Goal: Task Accomplishment & Management: Use online tool/utility

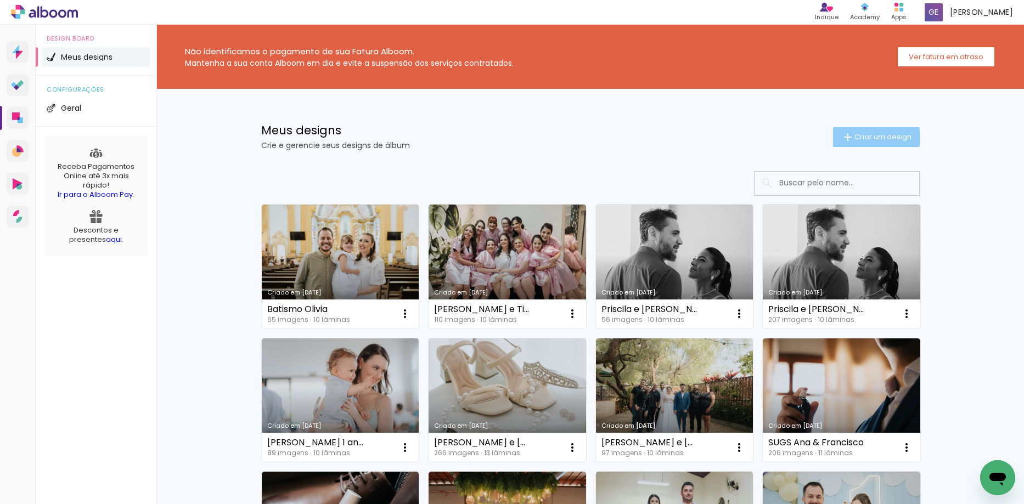
click at [847, 134] on iron-icon at bounding box center [847, 137] width 13 height 13
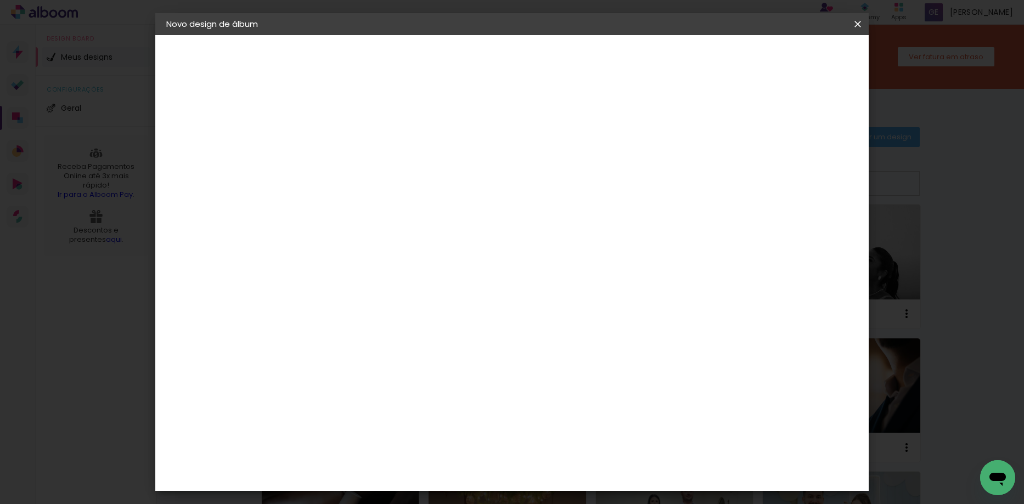
click at [346, 145] on input at bounding box center [346, 147] width 0 height 17
type input "[PERSON_NAME] e [PERSON_NAME]"
type paper-input "[PERSON_NAME] e [PERSON_NAME]"
click at [0, 0] on slot "Avançar" at bounding box center [0, 0] width 0 height 0
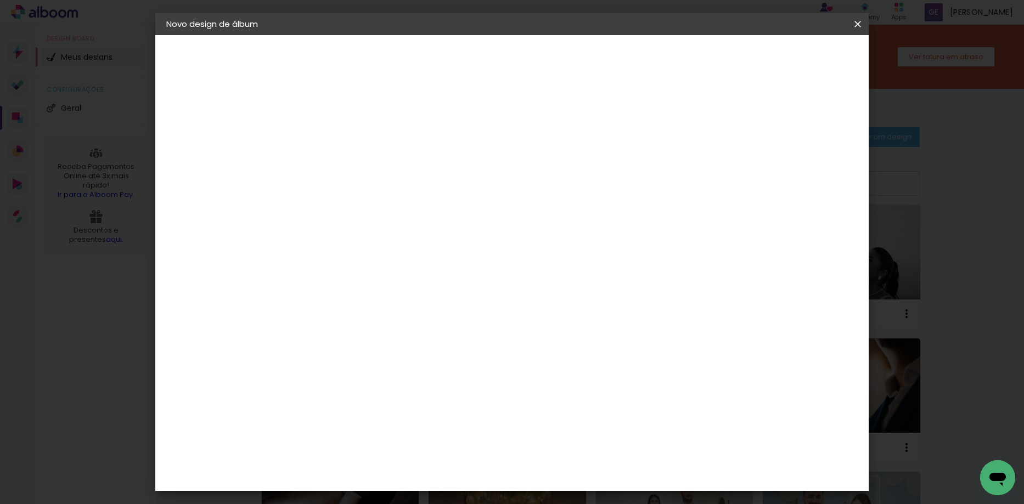
click at [385, 413] on div "DreambooksPro" at bounding box center [374, 417] width 71 height 9
click at [0, 0] on slot "Avançar" at bounding box center [0, 0] width 0 height 0
click at [388, 183] on input "text" at bounding box center [367, 191] width 43 height 17
click at [551, 174] on paper-item "Álbum" at bounding box center [582, 182] width 219 height 22
type input "Álbum"
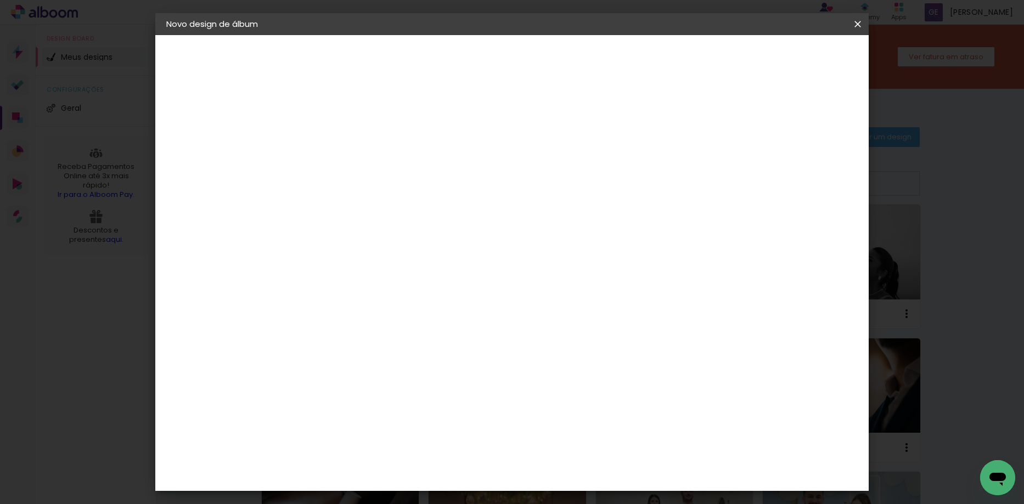
scroll to position [110, 0]
click at [420, 257] on span "40 × 30" at bounding box center [394, 268] width 51 height 22
click at [0, 0] on slot "Avançar" at bounding box center [0, 0] width 0 height 0
click at [363, 120] on div "mm" at bounding box center [365, 118] width 18 height 9
type input "1"
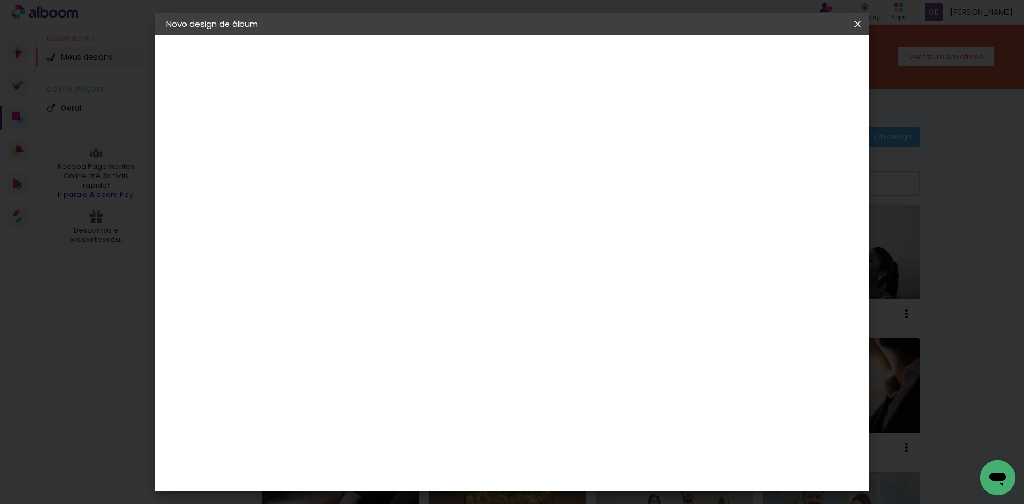
type paper-input "1"
click at [353, 121] on input "1" at bounding box center [337, 118] width 38 height 14
type input "2"
type paper-input "2"
click at [353, 116] on input "2" at bounding box center [337, 118] width 38 height 14
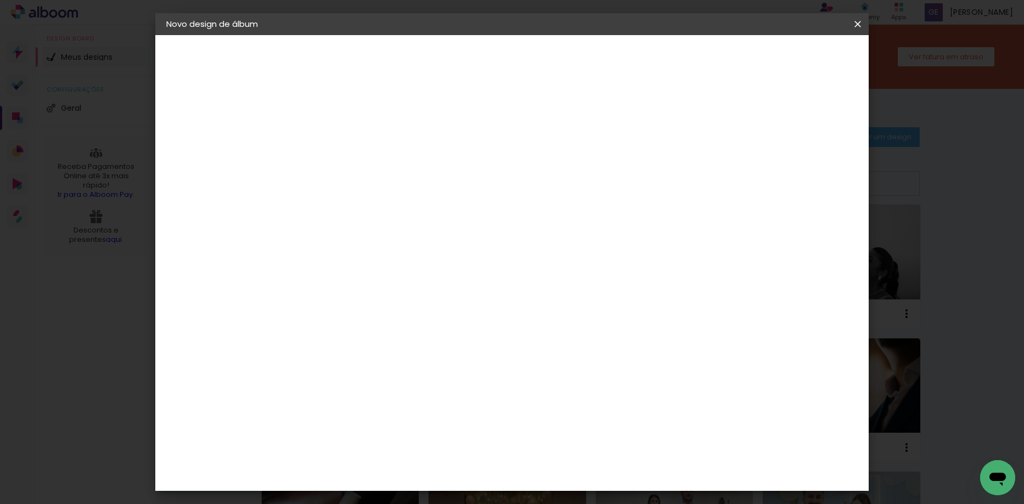
click at [774, 122] on div "Mostrar sangria" at bounding box center [763, 119] width 73 height 14
type paper-checkbox "on"
click at [789, 58] on span "Iniciar design" at bounding box center [764, 58] width 50 height 8
